Goal: Task Accomplishment & Management: Manage account settings

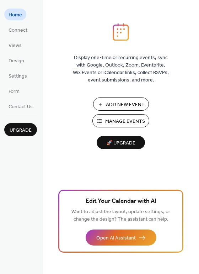
click at [128, 109] on span "Add New Event" at bounding box center [125, 104] width 39 height 7
click at [27, 81] on link "Settings" at bounding box center [17, 76] width 27 height 12
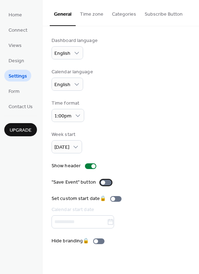
click at [106, 182] on div at bounding box center [105, 183] width 11 height 6
click at [107, 182] on div at bounding box center [109, 183] width 4 height 4
click at [15, 45] on span "Views" at bounding box center [15, 45] width 13 height 7
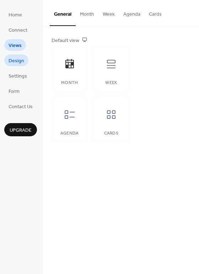
click at [18, 64] on span "Design" at bounding box center [17, 60] width 16 height 7
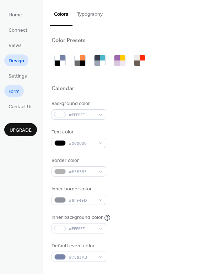
click at [16, 88] on span "Form" at bounding box center [14, 91] width 11 height 7
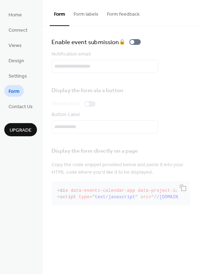
click at [17, 23] on ul "Home Connect Views Design Settings Form Contact Us" at bounding box center [20, 61] width 33 height 104
click at [17, 15] on span "Home" at bounding box center [16, 14] width 14 height 7
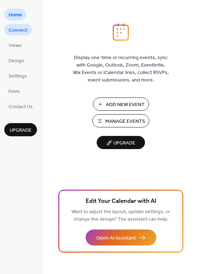
click at [25, 31] on span "Connect" at bounding box center [18, 30] width 19 height 7
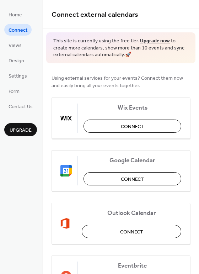
click at [25, 48] on li "Views" at bounding box center [15, 45] width 22 height 12
click at [25, 47] on link "Views" at bounding box center [15, 45] width 22 height 12
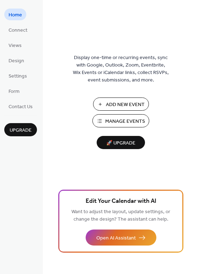
click at [115, 120] on span "Manage Events" at bounding box center [125, 121] width 40 height 7
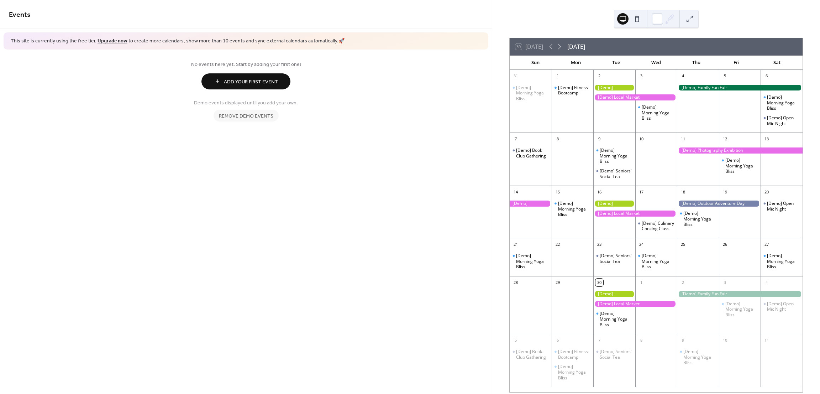
click at [268, 114] on span "Remove demo events" at bounding box center [246, 115] width 54 height 7
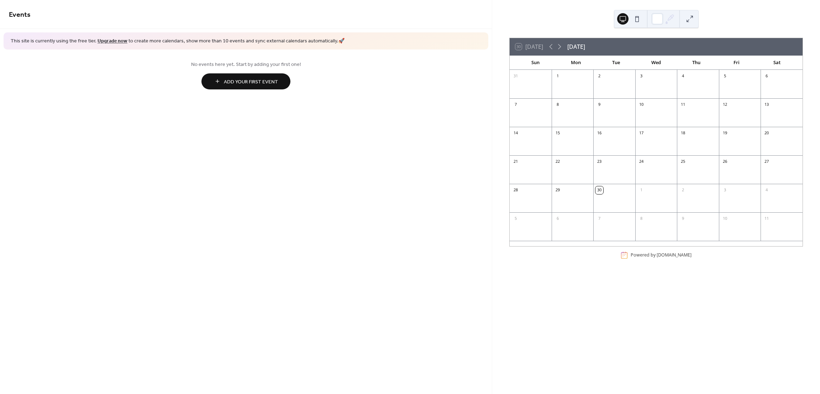
click at [257, 81] on span "Add Your First Event" at bounding box center [251, 81] width 54 height 7
